Goal: Navigation & Orientation: Find specific page/section

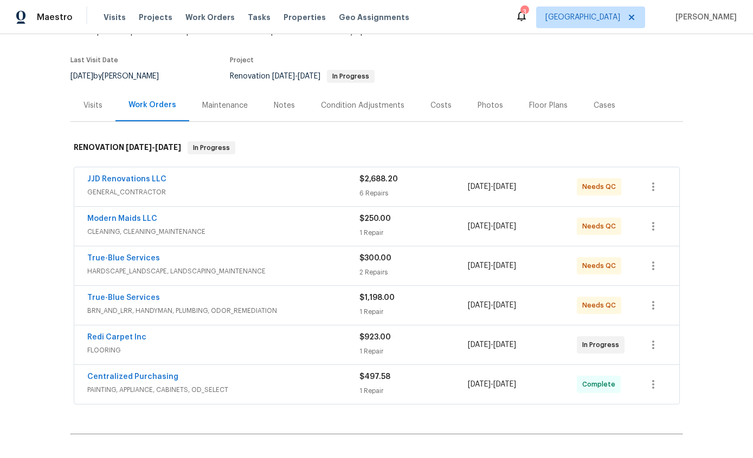
scroll to position [75, 0]
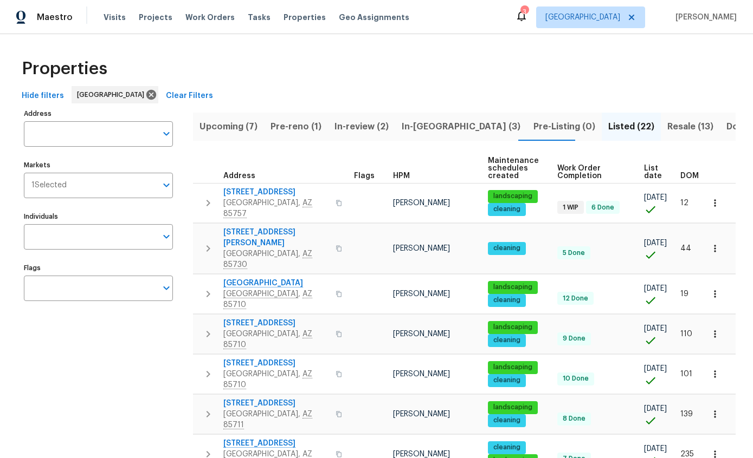
click at [295, 123] on span "Pre-reno (1)" at bounding box center [295, 126] width 51 height 15
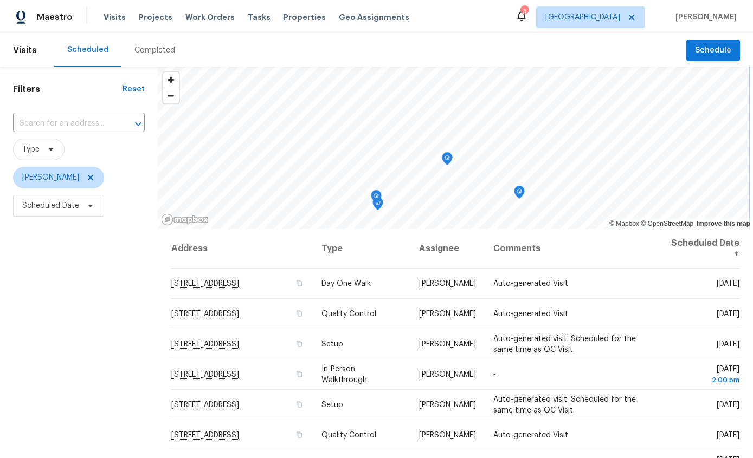
click at [442, 163] on icon "Map marker" at bounding box center [447, 159] width 11 height 14
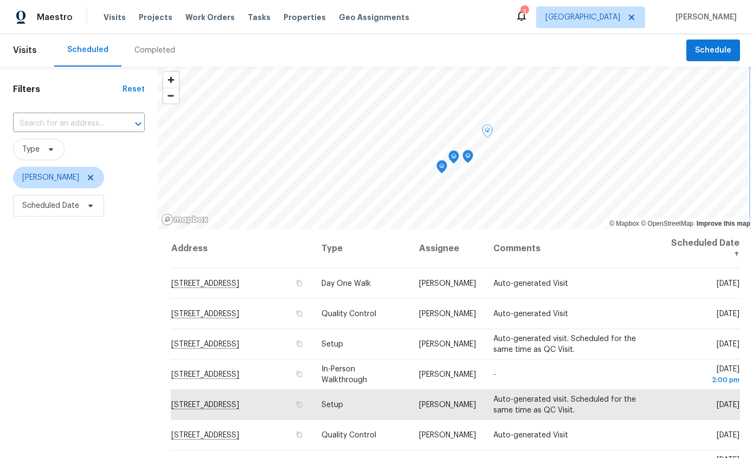
click at [489, 134] on icon "Map marker" at bounding box center [487, 132] width 11 height 14
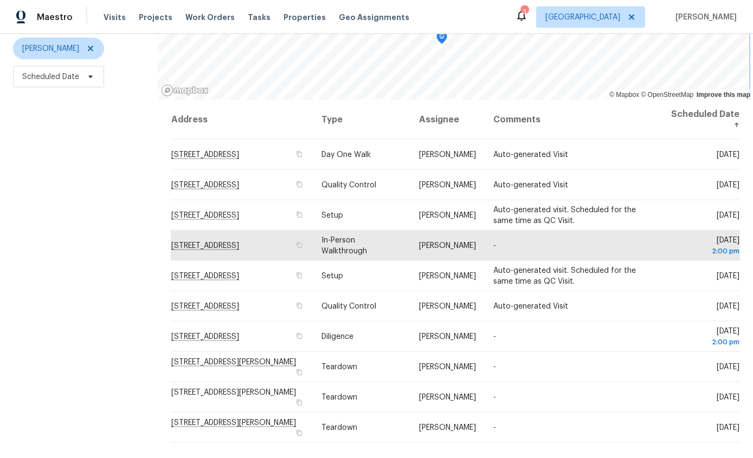
scroll to position [43, 0]
click at [577, 429] on div "Address Type Assignee Comments Scheduled Date ↑ [STREET_ADDRESS] Day One Walk […" at bounding box center [455, 283] width 595 height 367
